Goal: Navigation & Orientation: Understand site structure

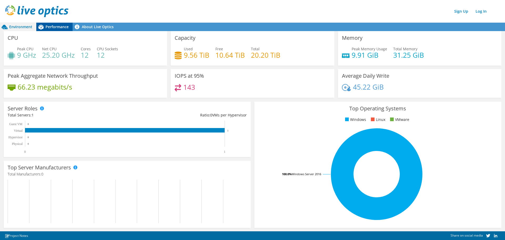
click at [43, 26] on icon at bounding box center [40, 27] width 5 height 5
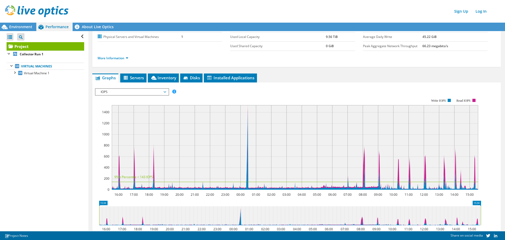
scroll to position [79, 0]
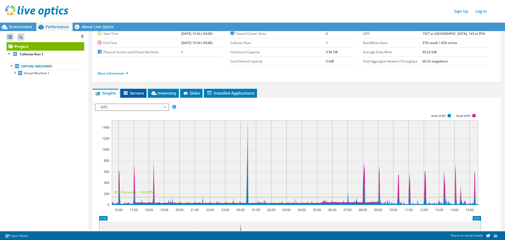
click at [143, 92] on span "Servers" at bounding box center [133, 92] width 21 height 5
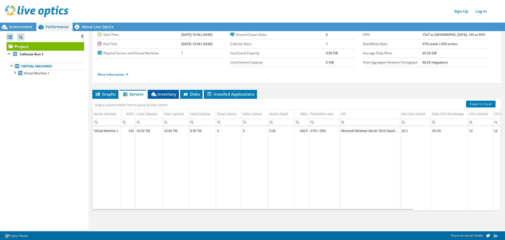
click at [170, 94] on span "Inventory" at bounding box center [163, 93] width 26 height 5
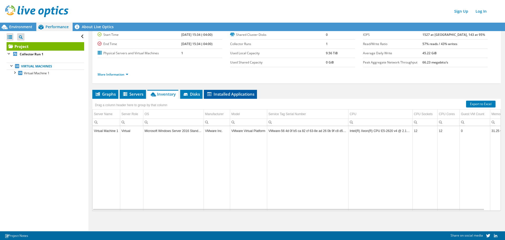
click at [212, 94] on span "Installed Applications" at bounding box center [230, 93] width 48 height 5
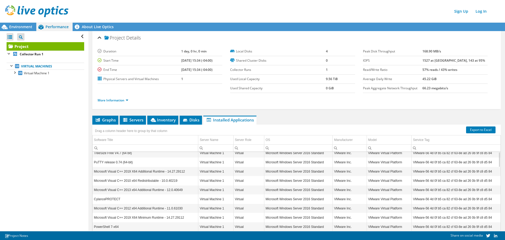
scroll to position [0, 0]
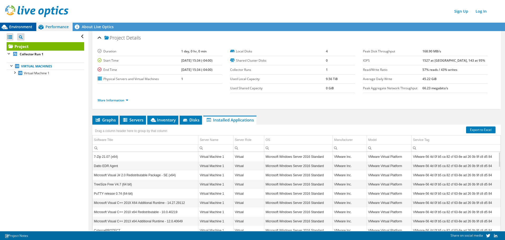
click at [23, 27] on span "Environment" at bounding box center [20, 26] width 23 height 5
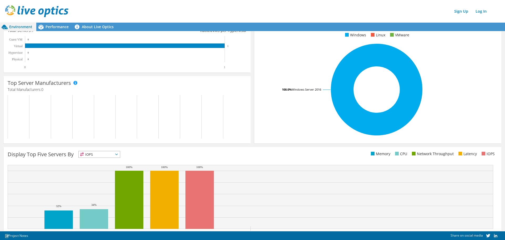
scroll to position [107, 0]
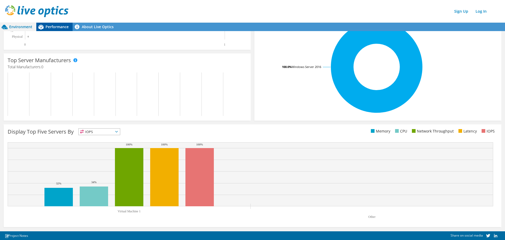
click at [43, 23] on icon at bounding box center [40, 26] width 9 height 9
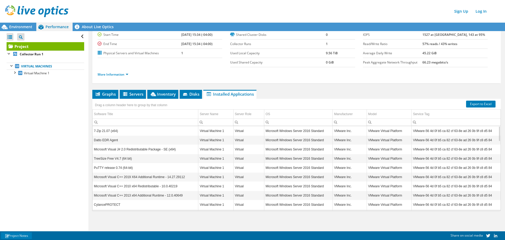
click at [17, 235] on link "Project Notes" at bounding box center [16, 235] width 31 height 7
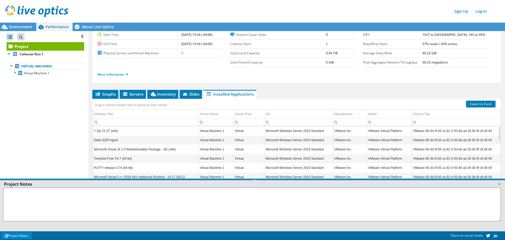
click at [17, 235] on link "Project Notes" at bounding box center [16, 235] width 31 height 7
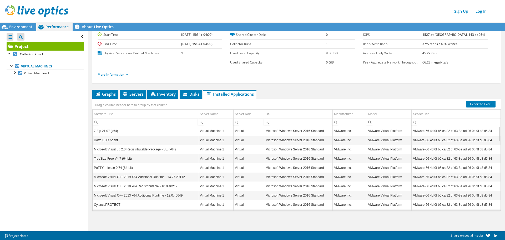
scroll to position [95, 0]
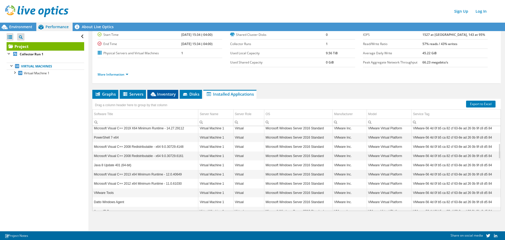
click at [163, 94] on span "Inventory" at bounding box center [163, 93] width 26 height 5
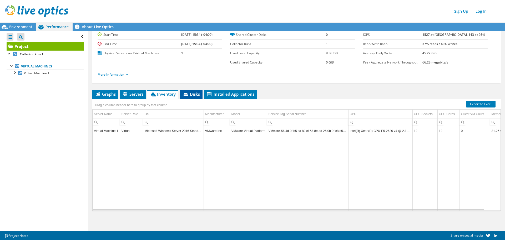
click at [195, 96] on span "Disks" at bounding box center [191, 93] width 17 height 5
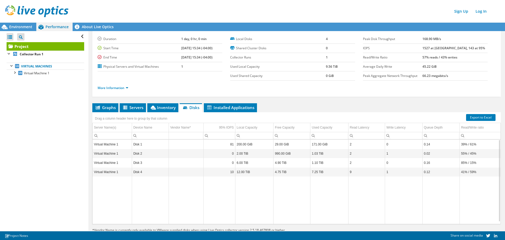
scroll to position [0, 0]
